Goal: Navigation & Orientation: Find specific page/section

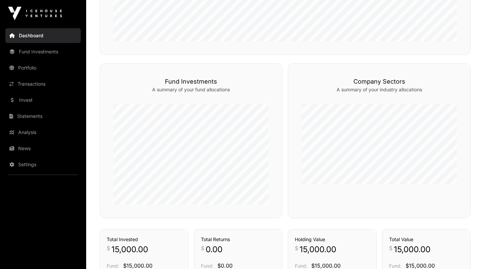
scroll to position [301, 0]
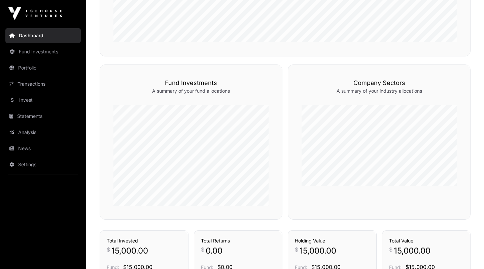
click at [36, 83] on link "Transactions" at bounding box center [42, 84] width 75 height 15
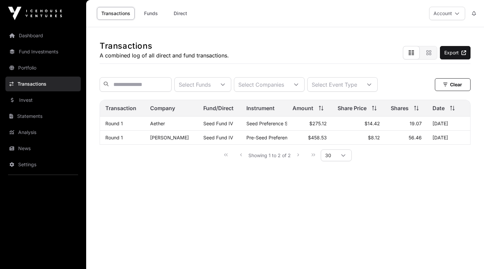
click at [178, 11] on link "Direct" at bounding box center [180, 13] width 27 height 13
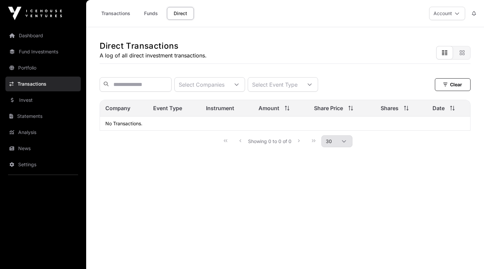
click at [153, 13] on link "Funds" at bounding box center [150, 13] width 27 height 13
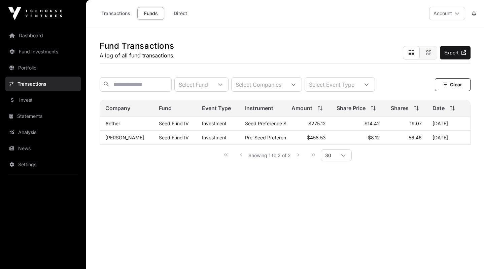
click at [123, 12] on link "Transactions" at bounding box center [116, 13] width 38 height 13
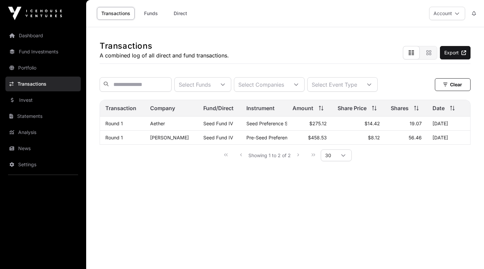
click at [33, 34] on link "Dashboard" at bounding box center [42, 35] width 75 height 15
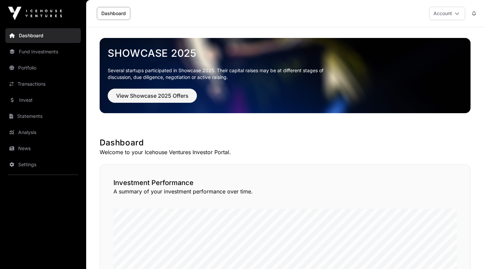
click at [29, 116] on link "Statements" at bounding box center [42, 116] width 75 height 15
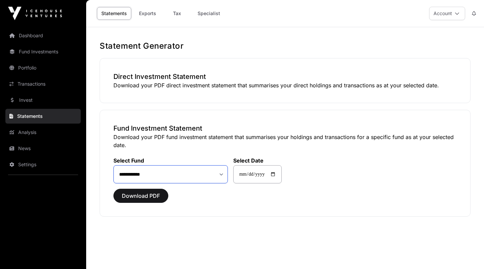
click at [222, 175] on select "**********" at bounding box center [170, 174] width 114 height 18
click at [32, 80] on link "Transactions" at bounding box center [42, 84] width 75 height 15
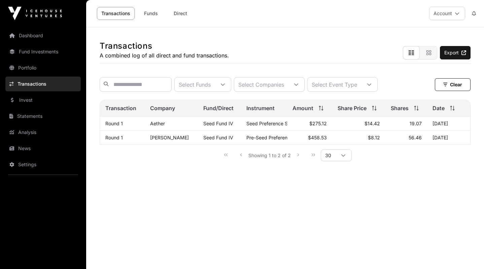
click at [30, 66] on link "Portfolio" at bounding box center [42, 68] width 75 height 15
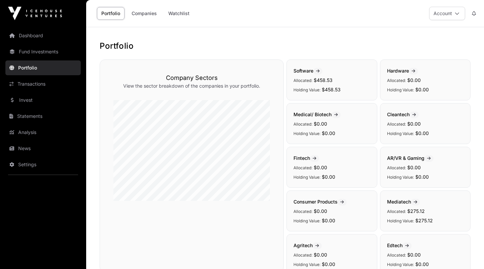
click at [32, 51] on link "Fund Investments" at bounding box center [42, 51] width 75 height 15
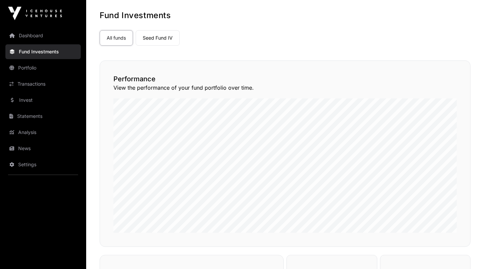
scroll to position [33, 0]
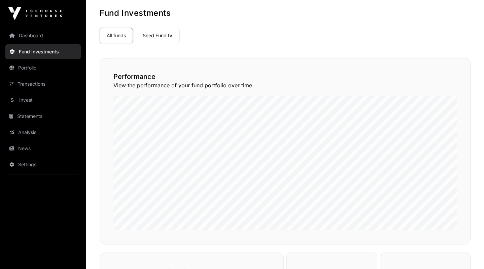
click at [159, 38] on link "Seed Fund IV" at bounding box center [158, 35] width 44 height 15
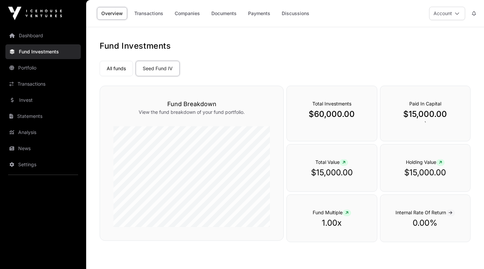
click at [145, 10] on link "Transactions" at bounding box center [149, 13] width 38 height 13
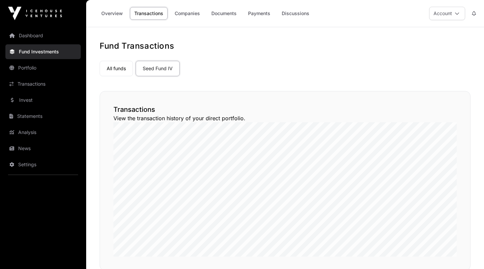
click at [193, 12] on link "Companies" at bounding box center [187, 13] width 34 height 13
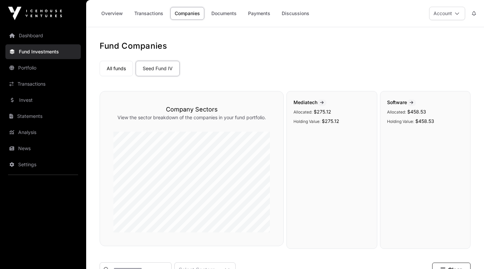
click at [221, 13] on link "Documents" at bounding box center [224, 13] width 34 height 13
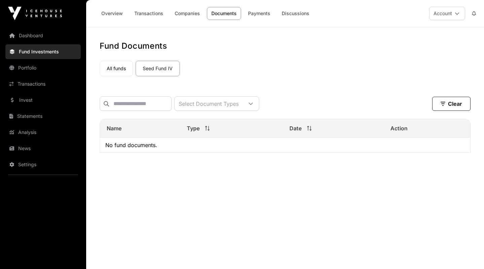
click at [256, 13] on link "Payments" at bounding box center [259, 13] width 31 height 13
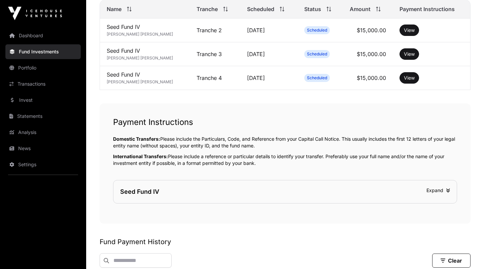
scroll to position [176, 0]
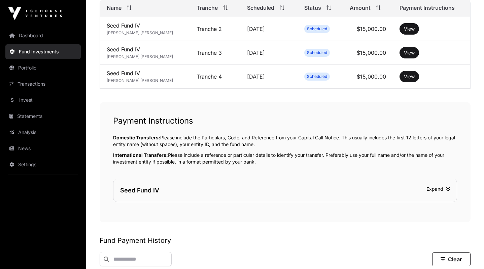
click at [27, 117] on link "Statements" at bounding box center [42, 116] width 75 height 15
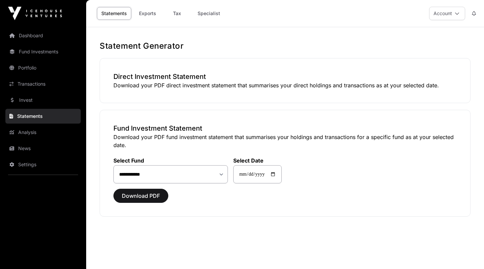
click at [29, 81] on link "Transactions" at bounding box center [42, 84] width 75 height 15
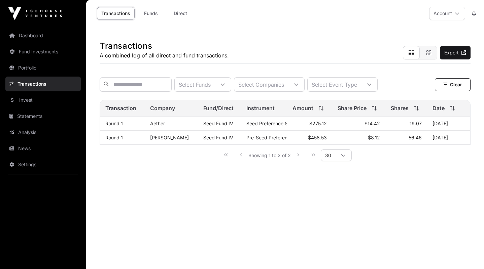
click at [26, 66] on link "Portfolio" at bounding box center [42, 68] width 75 height 15
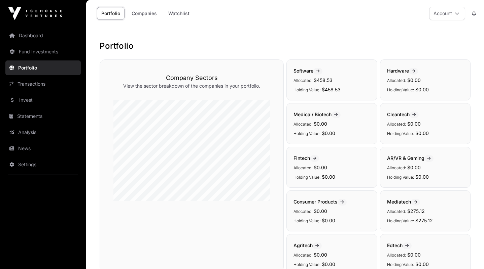
click at [34, 50] on link "Fund Investments" at bounding box center [42, 51] width 75 height 15
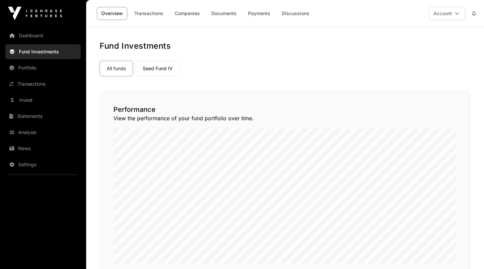
click at [30, 35] on link "Dashboard" at bounding box center [42, 35] width 75 height 15
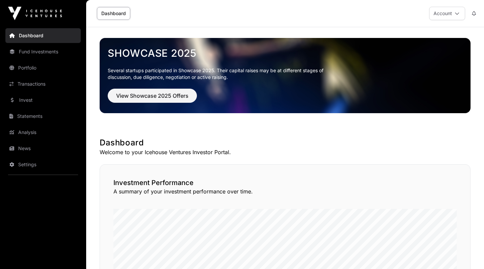
click at [29, 35] on link "Dashboard" at bounding box center [42, 35] width 75 height 15
